Goal: Transaction & Acquisition: Book appointment/travel/reservation

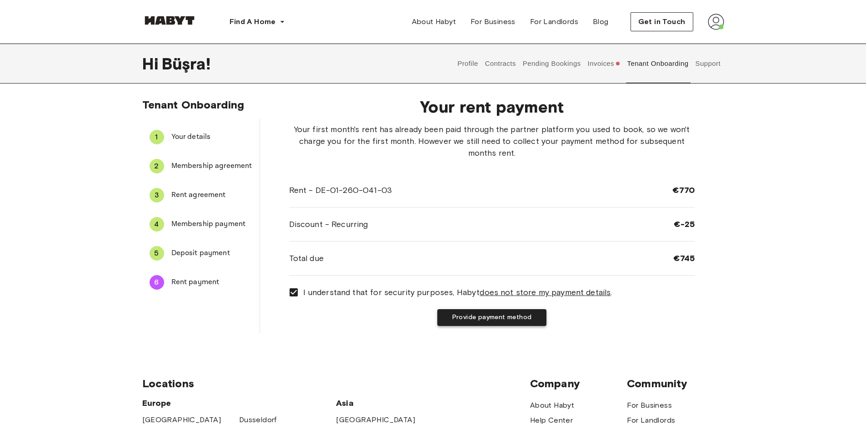
click at [504, 319] on button "Provide payment method" at bounding box center [491, 317] width 109 height 17
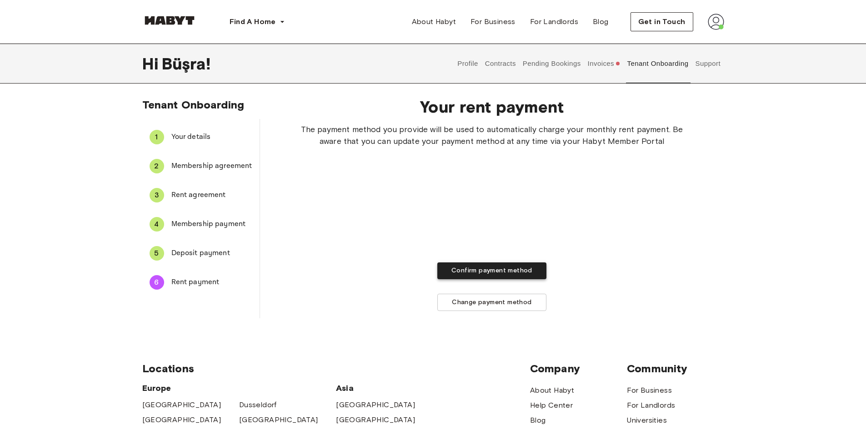
click at [523, 279] on button "Confirm payment method" at bounding box center [491, 271] width 109 height 17
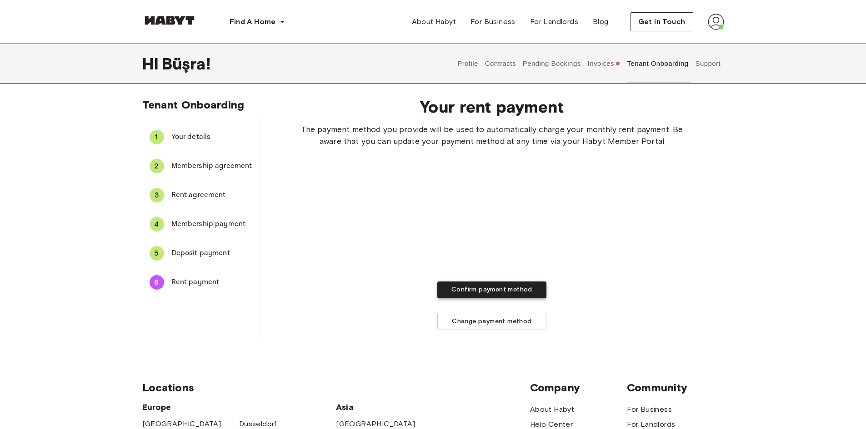
click at [502, 298] on button "Confirm payment method" at bounding box center [491, 290] width 109 height 17
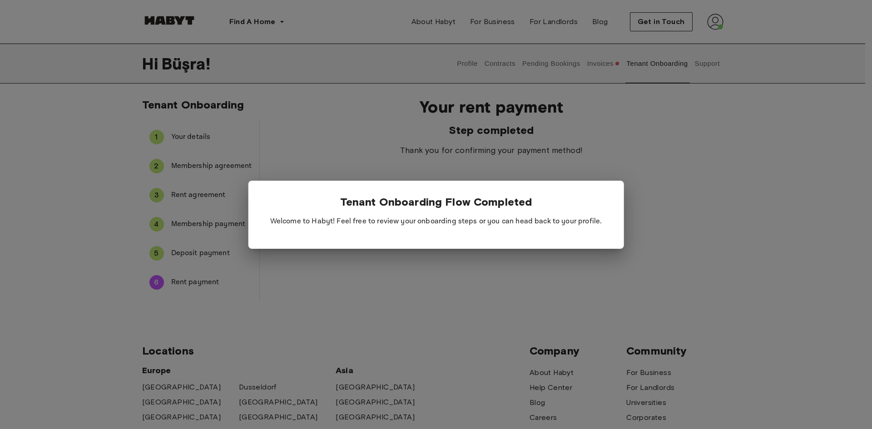
click at [552, 226] on p "Welcome to Habyt! Feel free to review your onboarding steps or you can head bac…" at bounding box center [436, 221] width 347 height 25
click at [541, 263] on div at bounding box center [436, 214] width 872 height 429
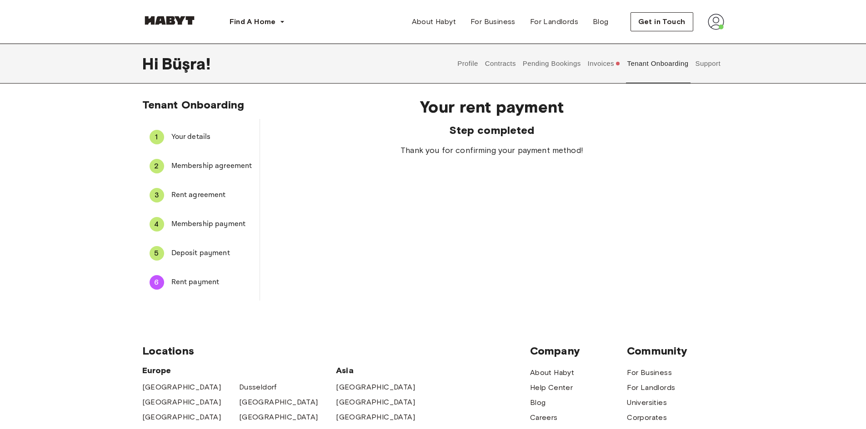
click at [607, 61] on button "Invoices" at bounding box center [603, 64] width 35 height 40
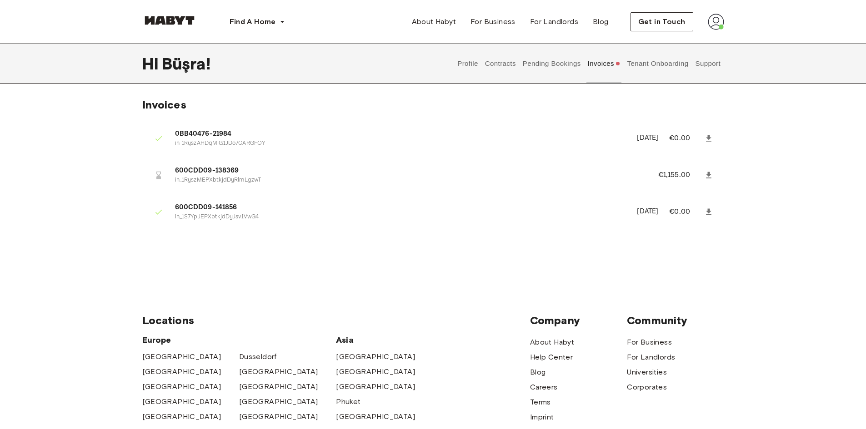
click at [565, 68] on button "Pending Bookings" at bounding box center [551, 64] width 60 height 40
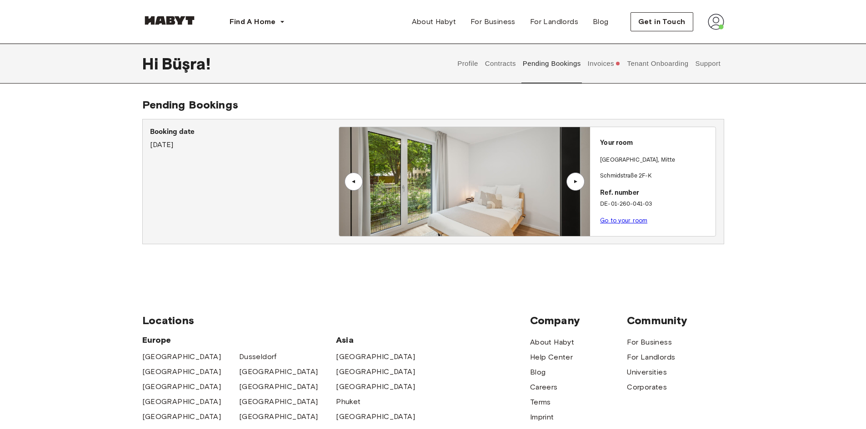
click at [631, 223] on link "Go to your room" at bounding box center [623, 220] width 47 height 7
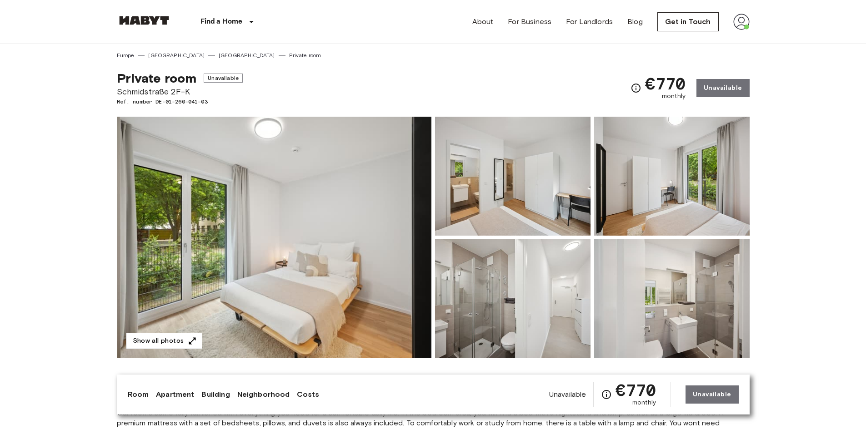
click at [282, 233] on img at bounding box center [274, 238] width 314 height 242
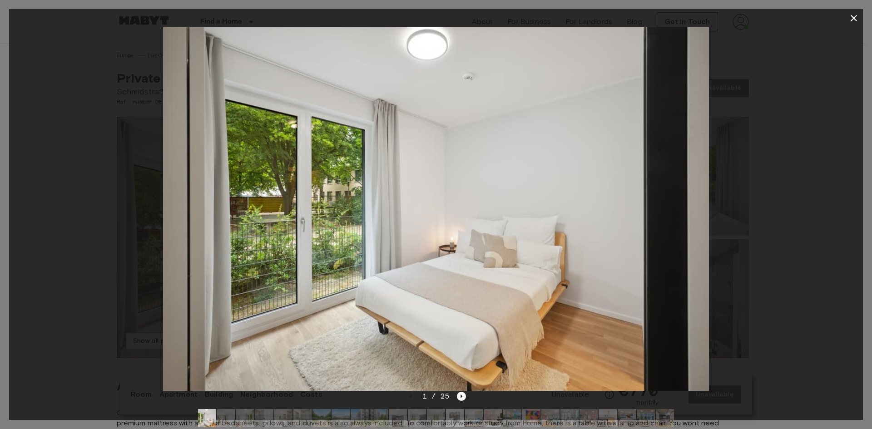
click at [820, 183] on div at bounding box center [436, 209] width 854 height 364
click at [684, 218] on img at bounding box center [436, 209] width 546 height 364
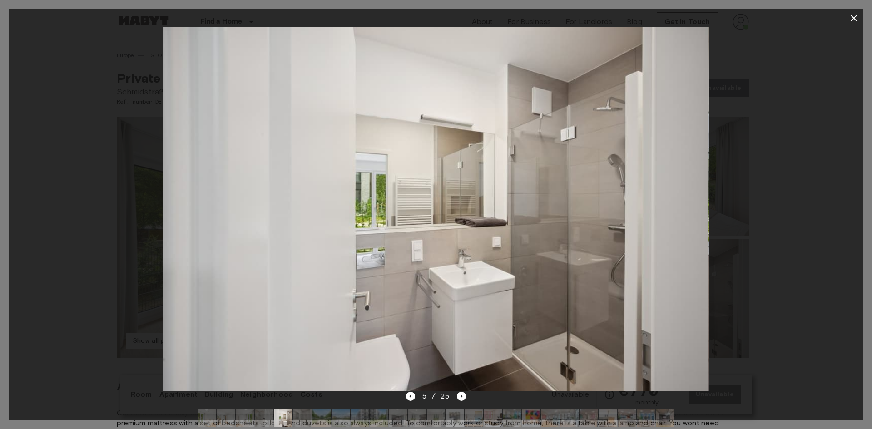
click at [741, 187] on div at bounding box center [436, 209] width 854 height 364
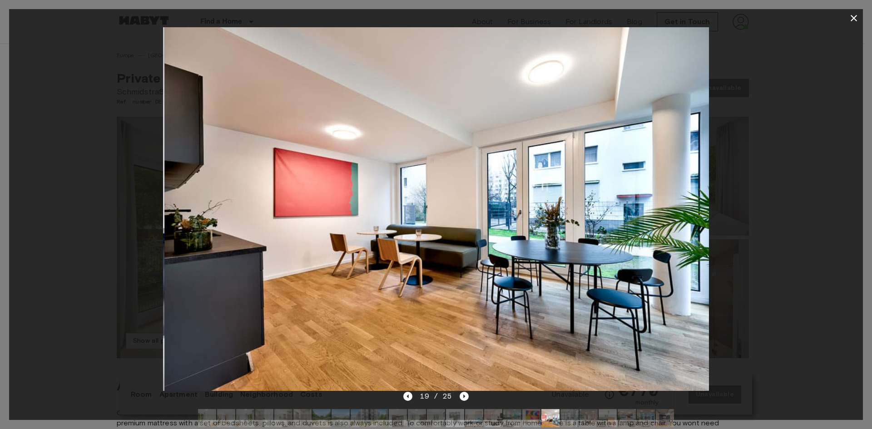
click at [865, 229] on div at bounding box center [436, 214] width 872 height 429
